Goal: Information Seeking & Learning: Learn about a topic

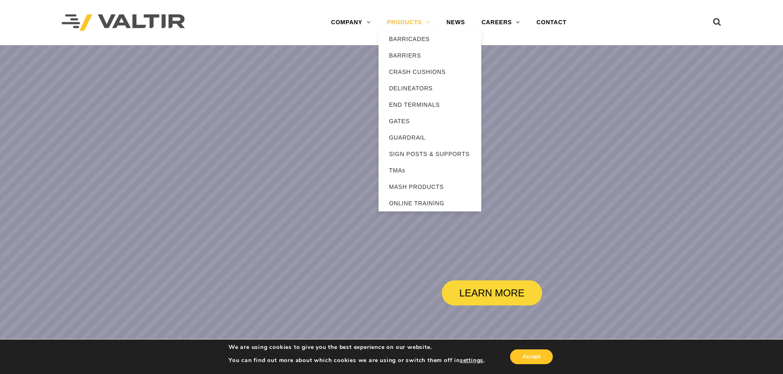
click at [414, 20] on link "PRODUCTS" at bounding box center [408, 22] width 60 height 16
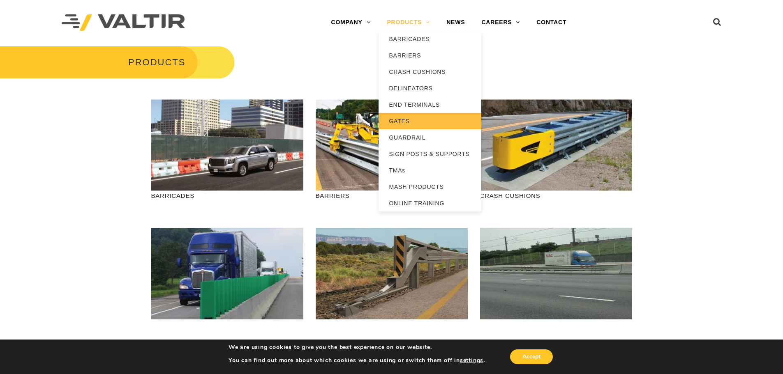
click at [397, 117] on link "GATES" at bounding box center [429, 121] width 103 height 16
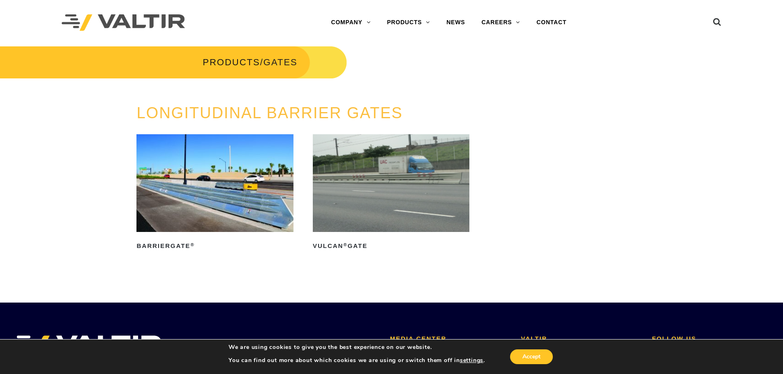
click at [400, 173] on img at bounding box center [391, 183] width 157 height 98
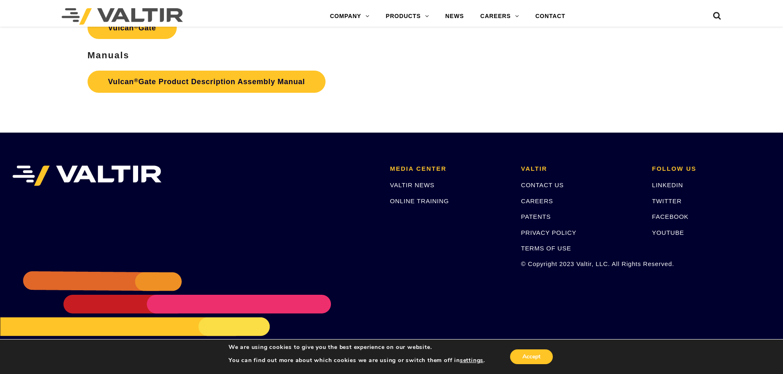
scroll to position [1135, 0]
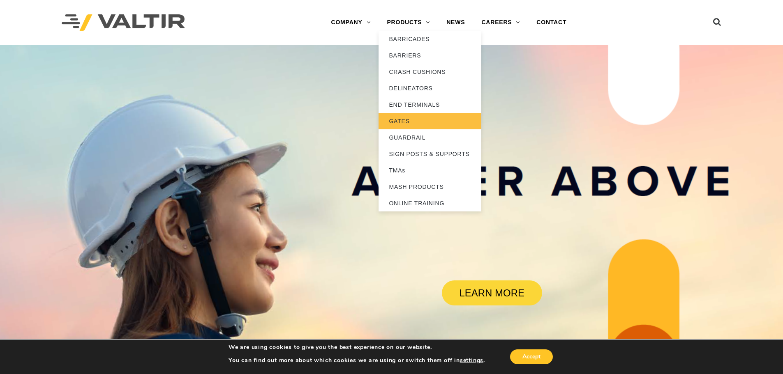
click at [400, 122] on link "GATES" at bounding box center [429, 121] width 103 height 16
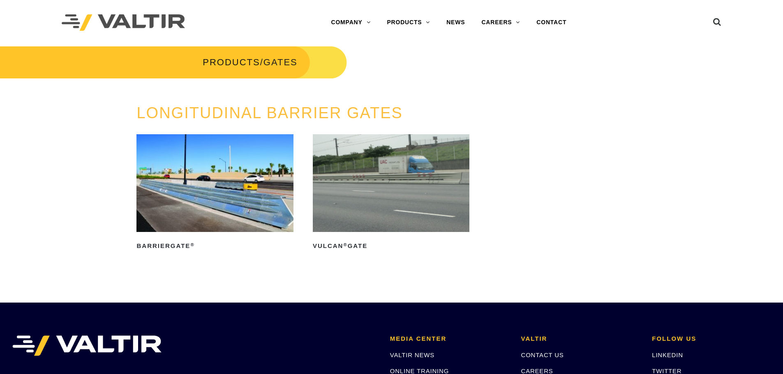
click at [182, 203] on img at bounding box center [214, 183] width 157 height 98
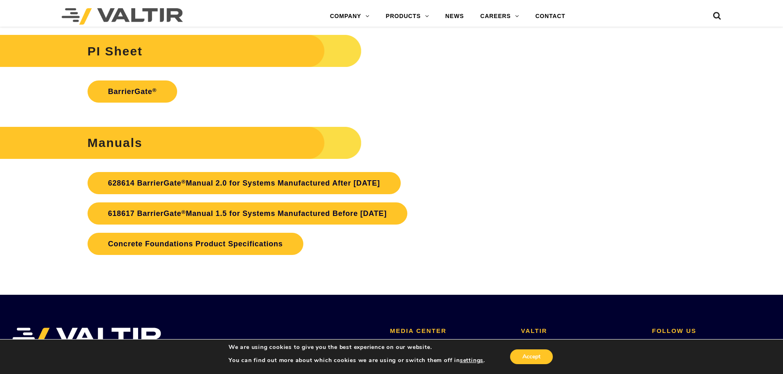
scroll to position [1890, 0]
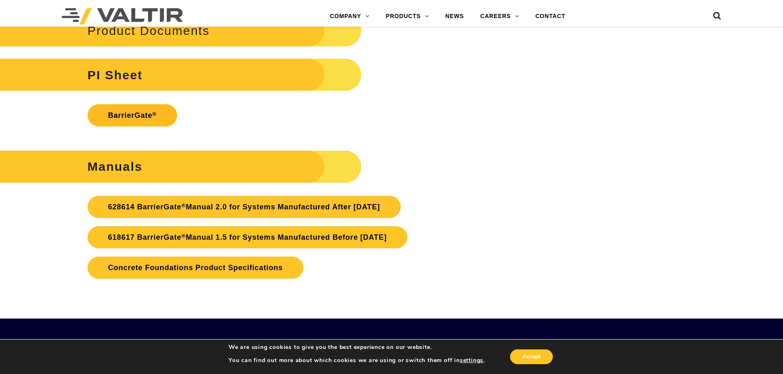
click at [129, 112] on link "BarrierGate ®" at bounding box center [132, 115] width 90 height 22
